Goal: Transaction & Acquisition: Purchase product/service

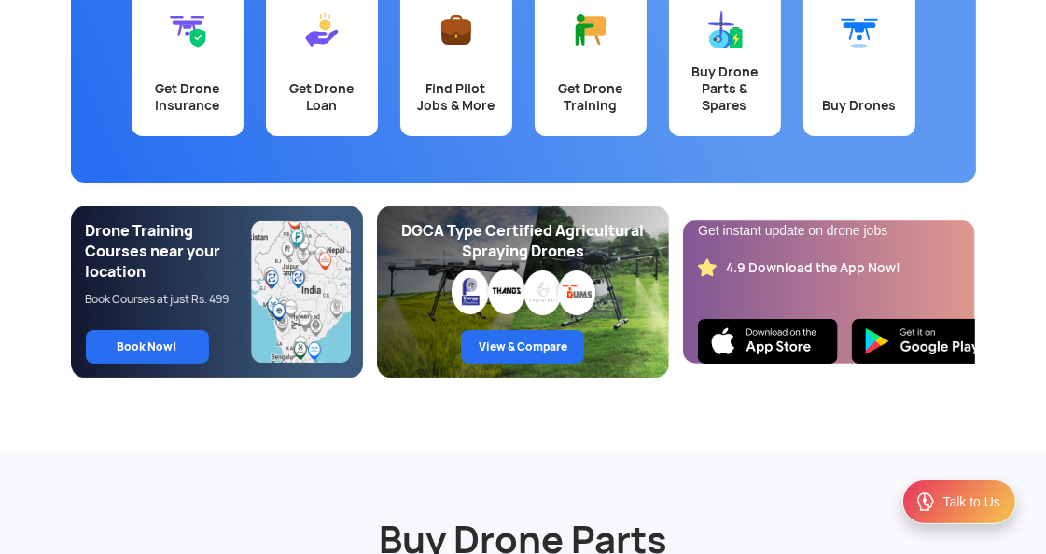
scroll to position [279, 0]
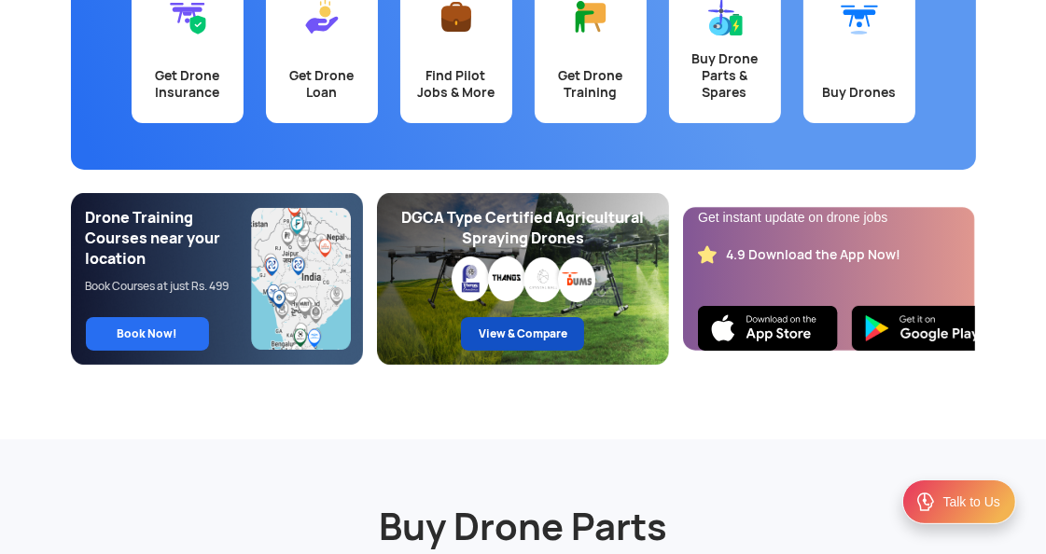
click at [512, 340] on link "View & Compare" at bounding box center [522, 334] width 123 height 34
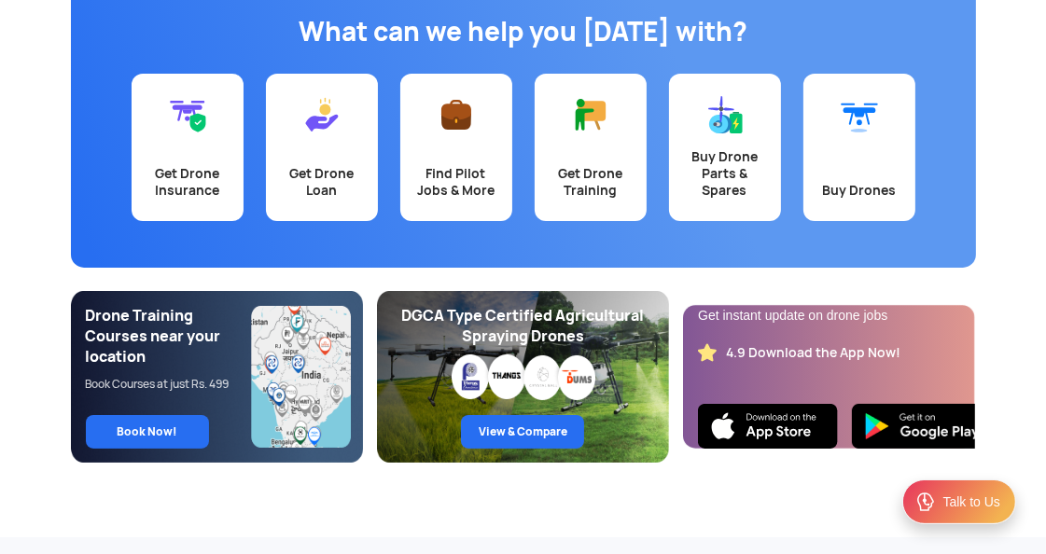
scroll to position [187, 0]
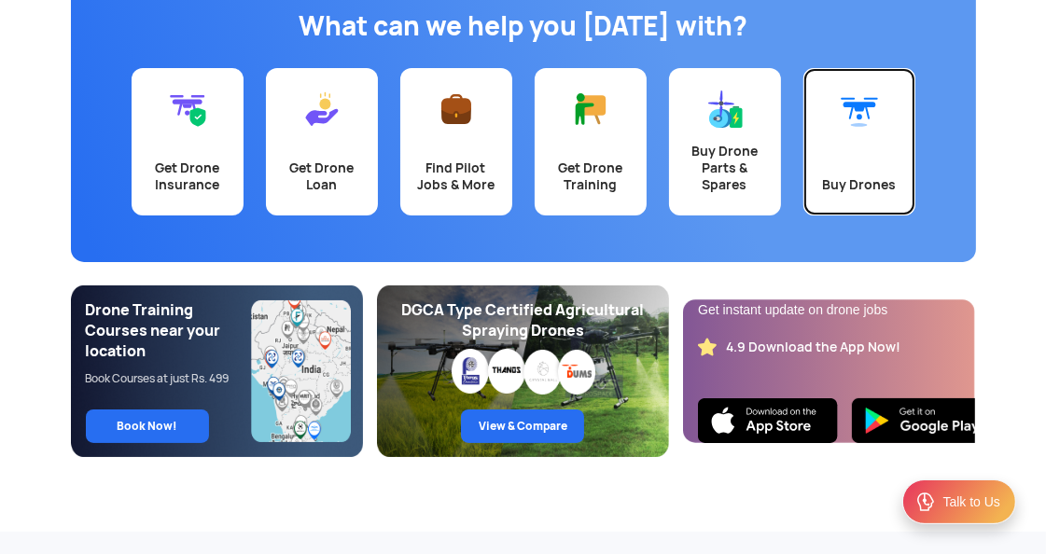
click at [877, 182] on div "Buy Drones" at bounding box center [860, 184] width 90 height 17
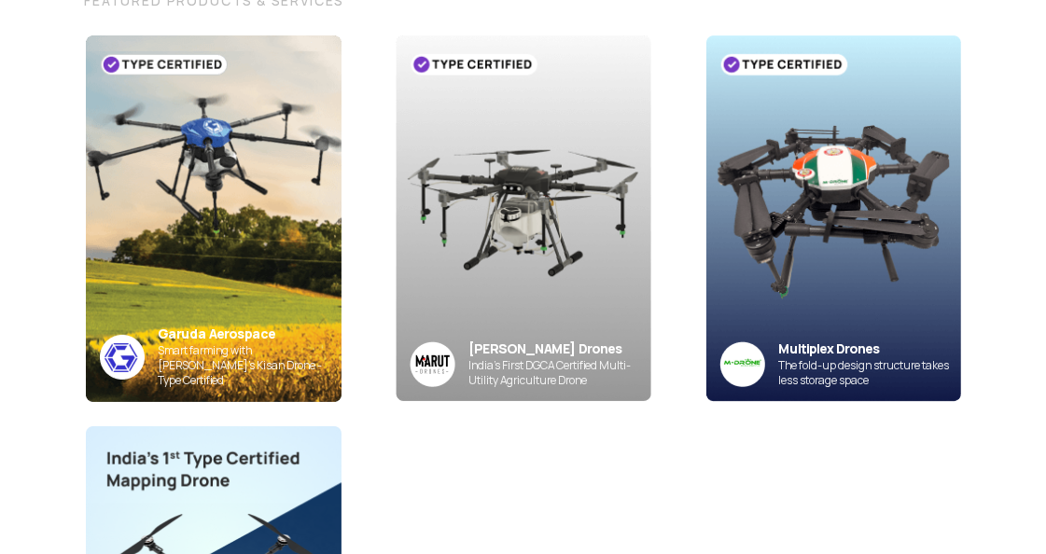
scroll to position [279, 0]
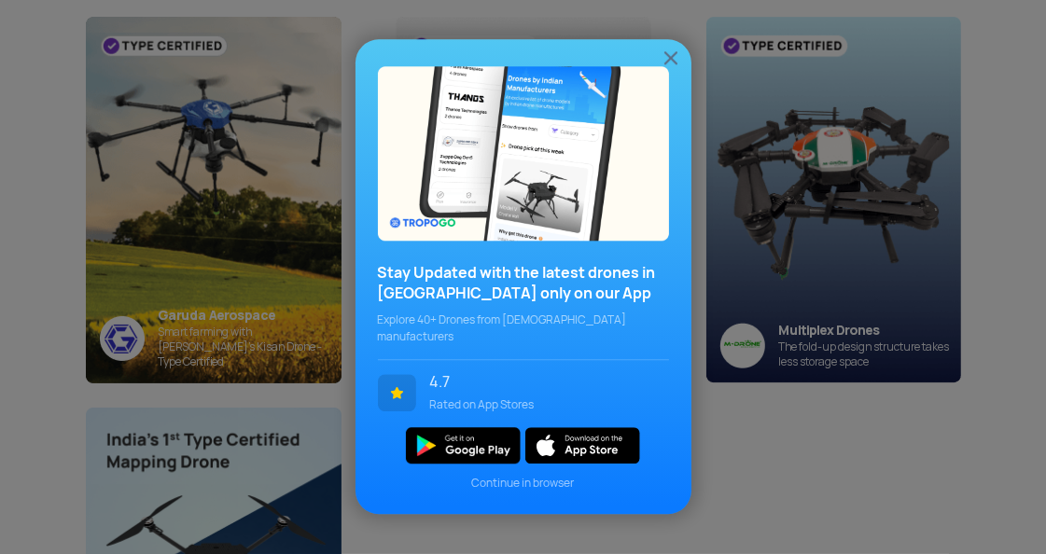
click at [671, 61] on img at bounding box center [671, 58] width 22 height 22
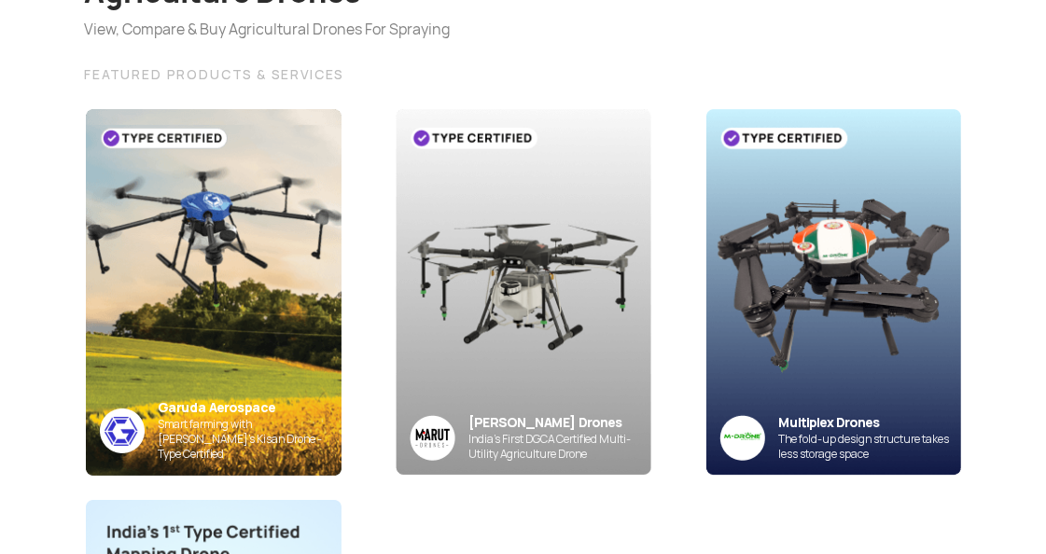
scroll to position [0, 0]
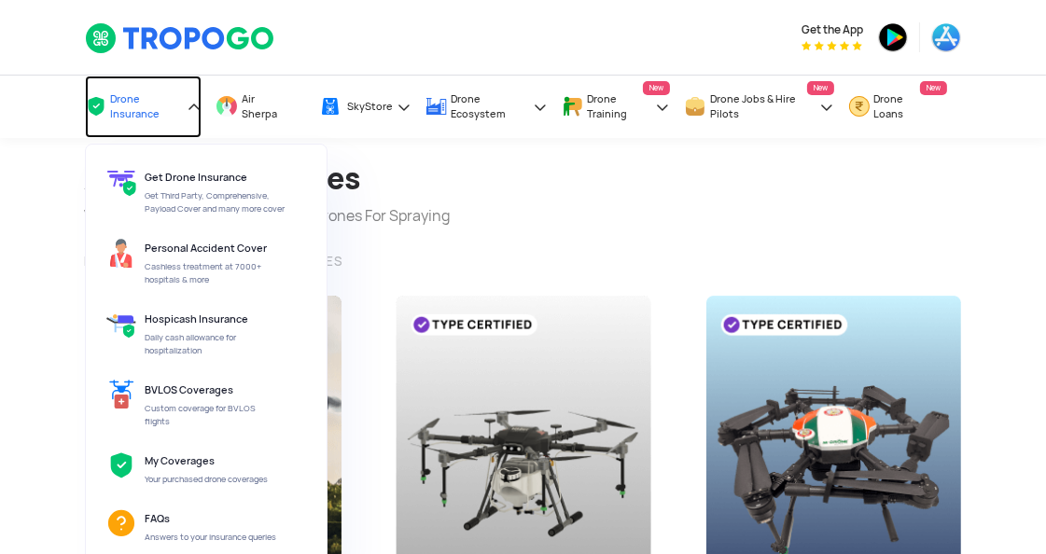
click at [132, 111] on span "Drone Insurance" at bounding box center [146, 106] width 73 height 30
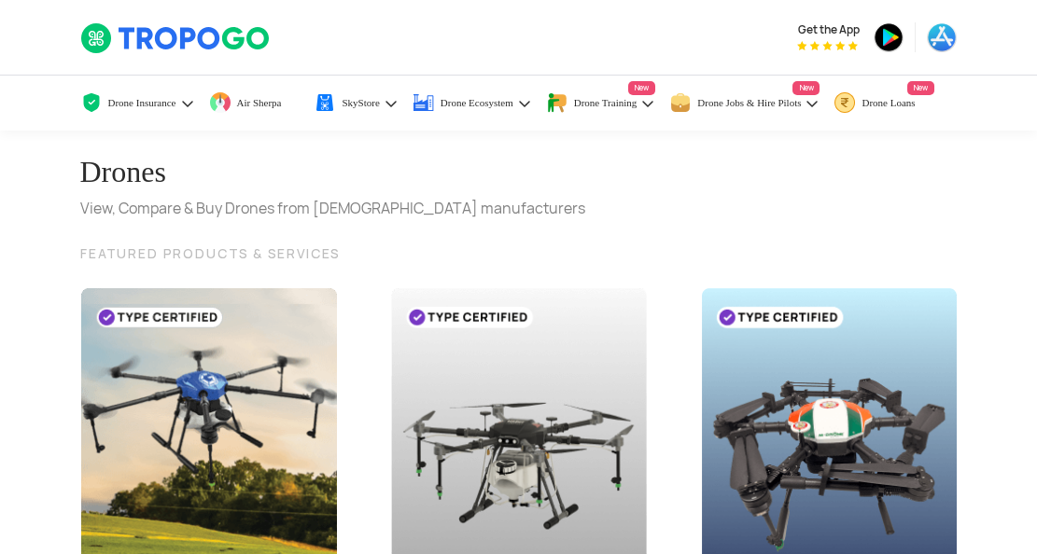
click at [849, 188] on div "Drones View, Compare & Buy Drones from Indian manufacturers" at bounding box center [518, 176] width 877 height 90
